Goal: Check status: Check status

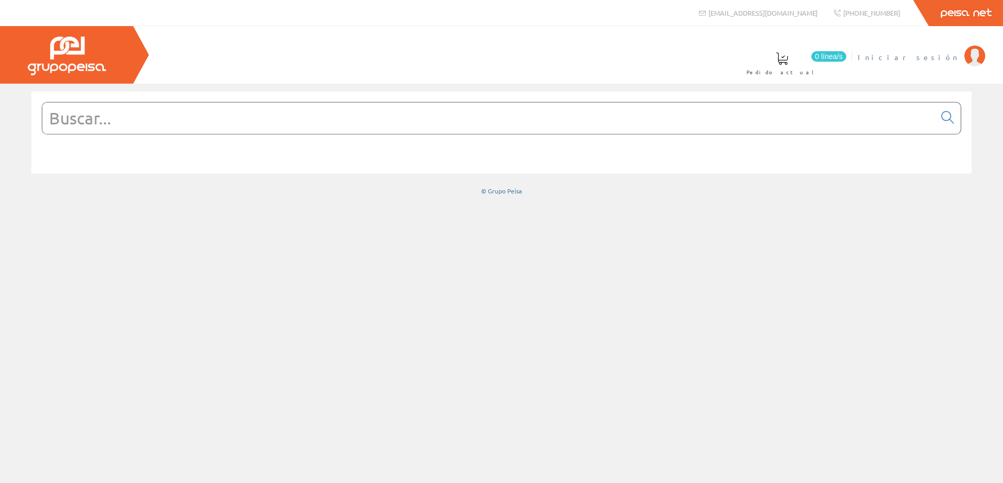
click at [935, 57] on span "Iniciar sesión" at bounding box center [908, 57] width 101 height 10
click at [947, 58] on span "[PERSON_NAME]" at bounding box center [911, 57] width 96 height 10
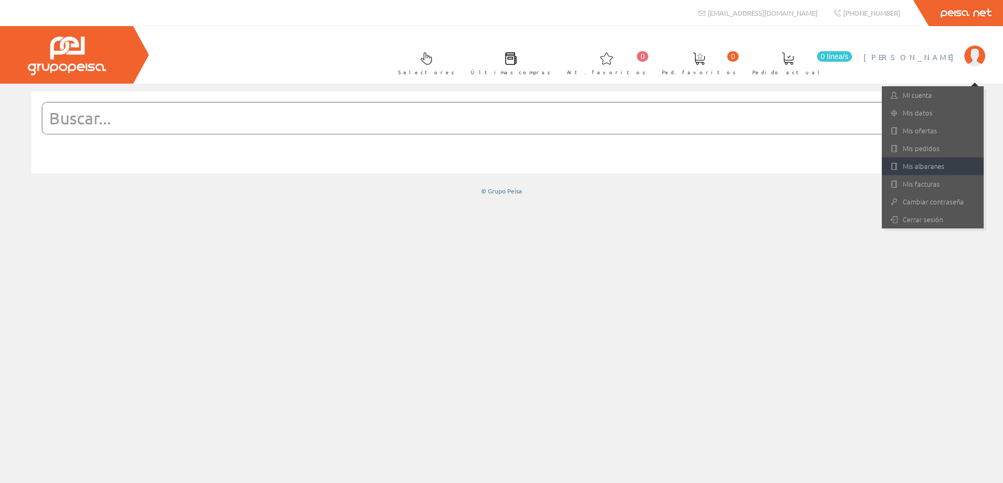
click at [925, 165] on link "Mis albaranes" at bounding box center [933, 166] width 102 height 18
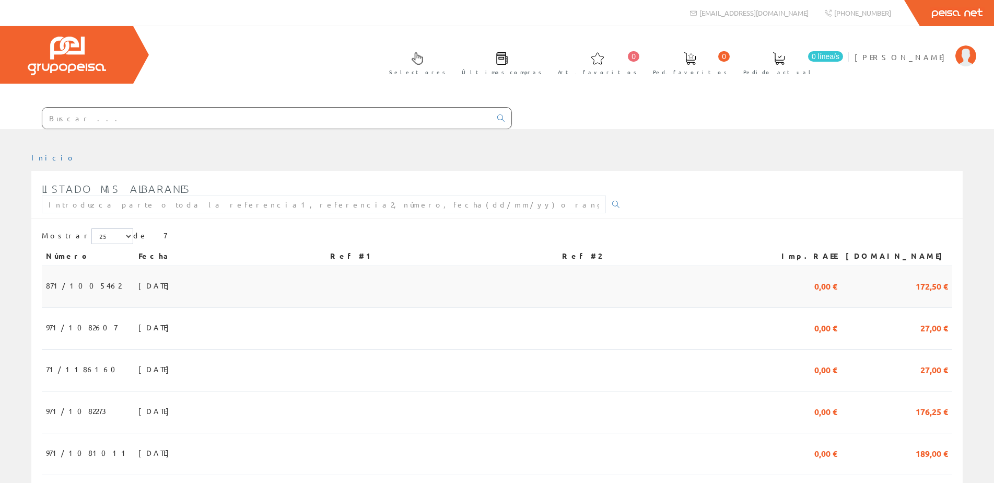
click at [138, 281] on span "10/09/2025" at bounding box center [156, 285] width 36 height 18
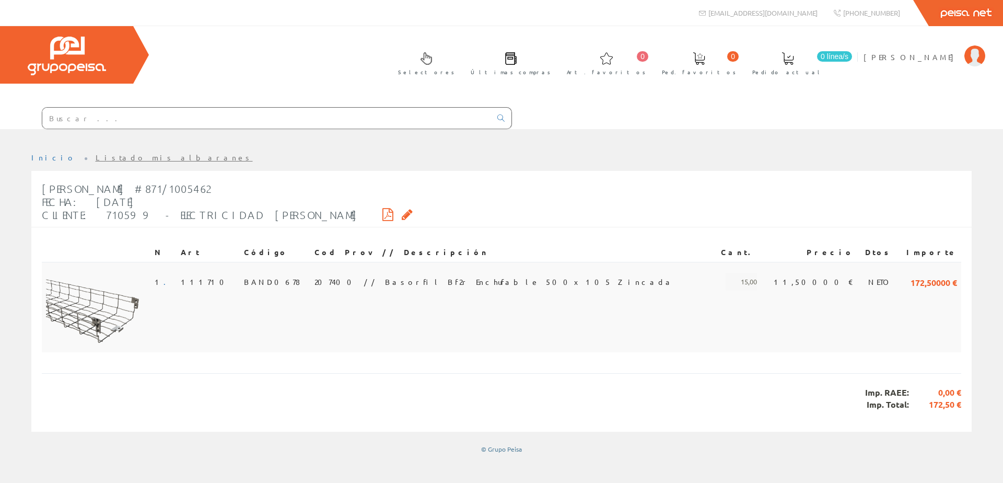
click at [104, 316] on img at bounding box center [96, 310] width 100 height 75
